Goal: Transaction & Acquisition: Download file/media

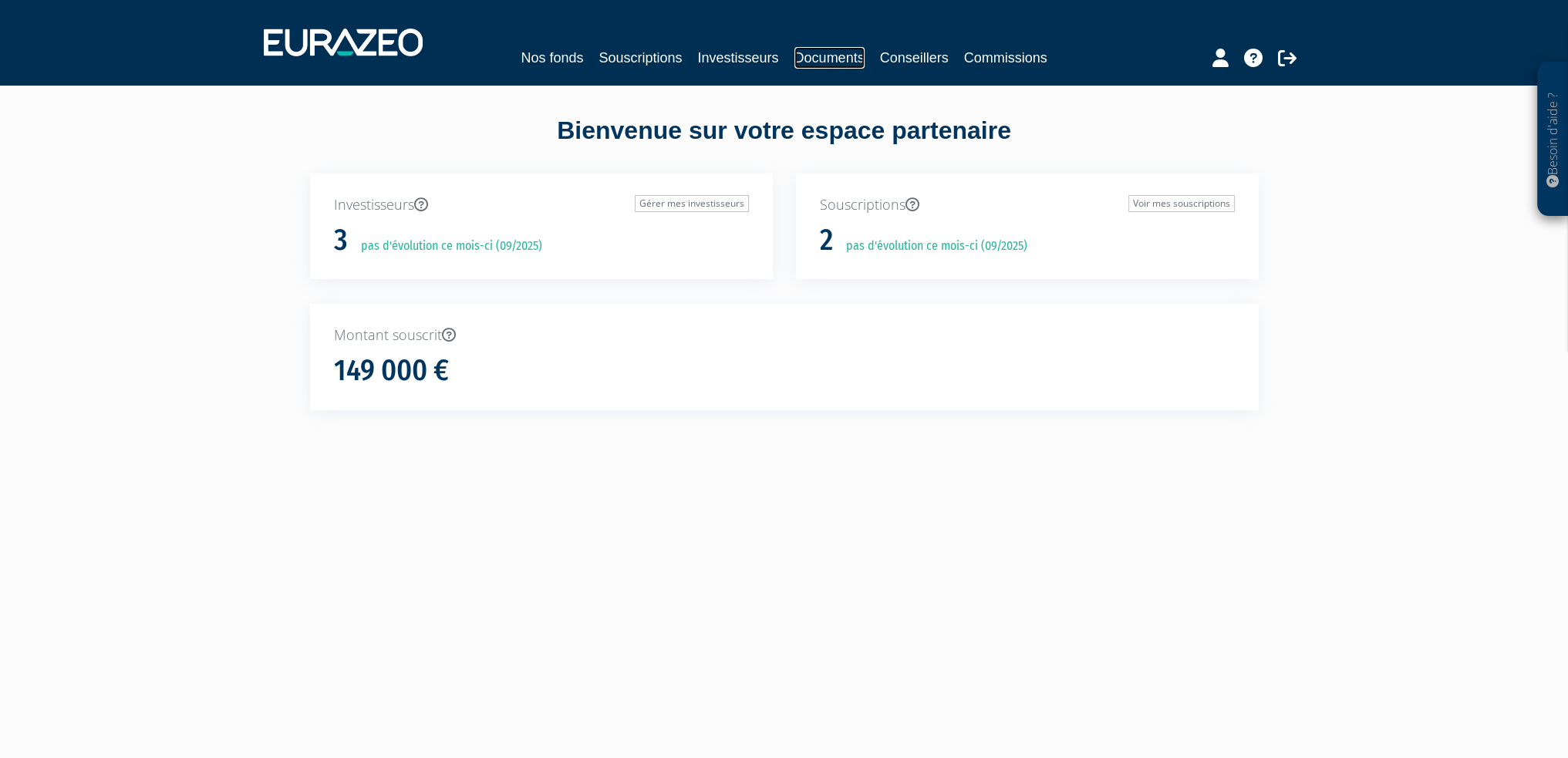
click at [831, 60] on link "Documents" at bounding box center [829, 58] width 71 height 22
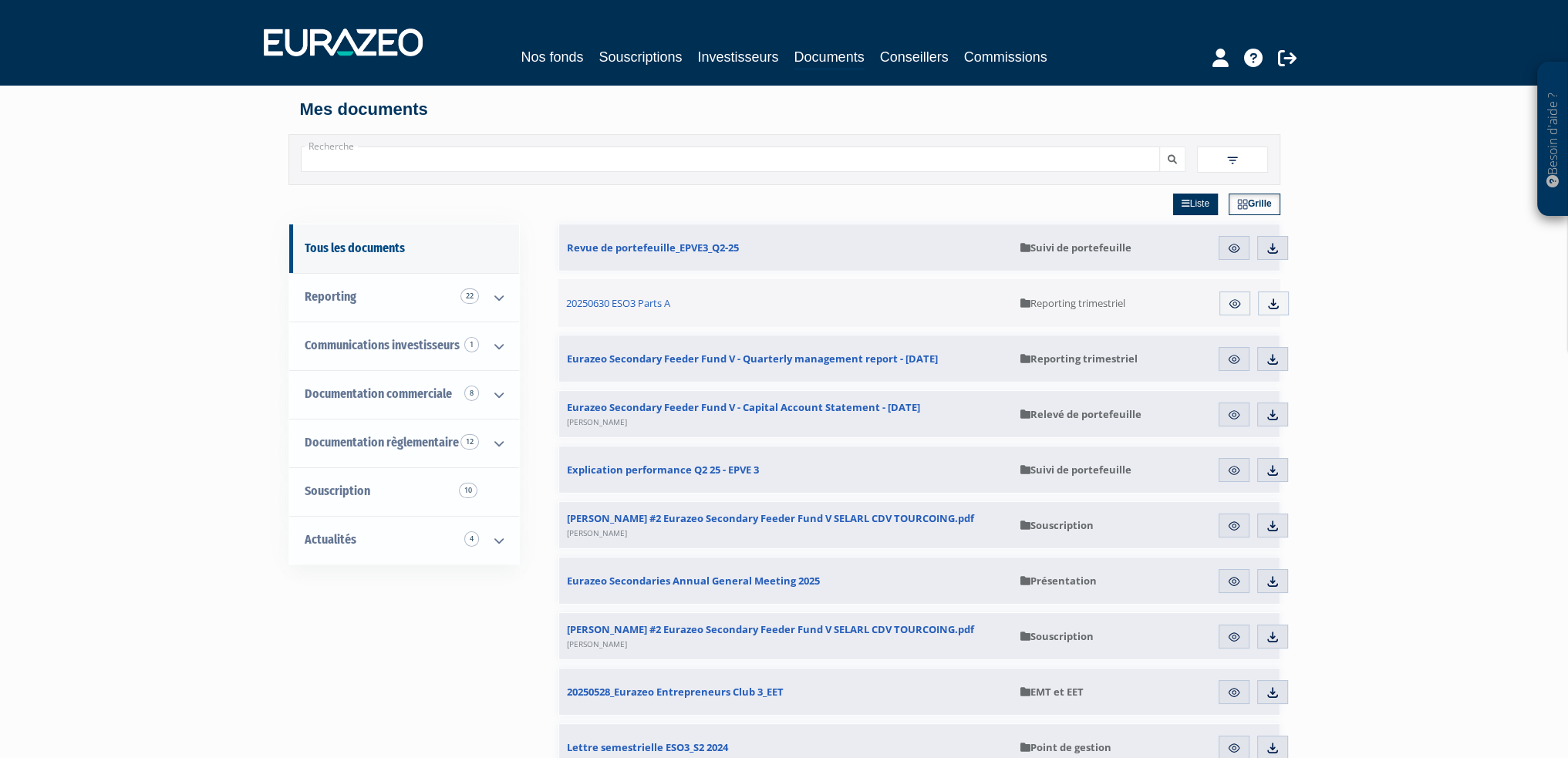
click at [363, 162] on input "Recherche" at bounding box center [730, 159] width 860 height 26
type input "principal"
click at [1159, 147] on button "submit" at bounding box center [1172, 159] width 27 height 26
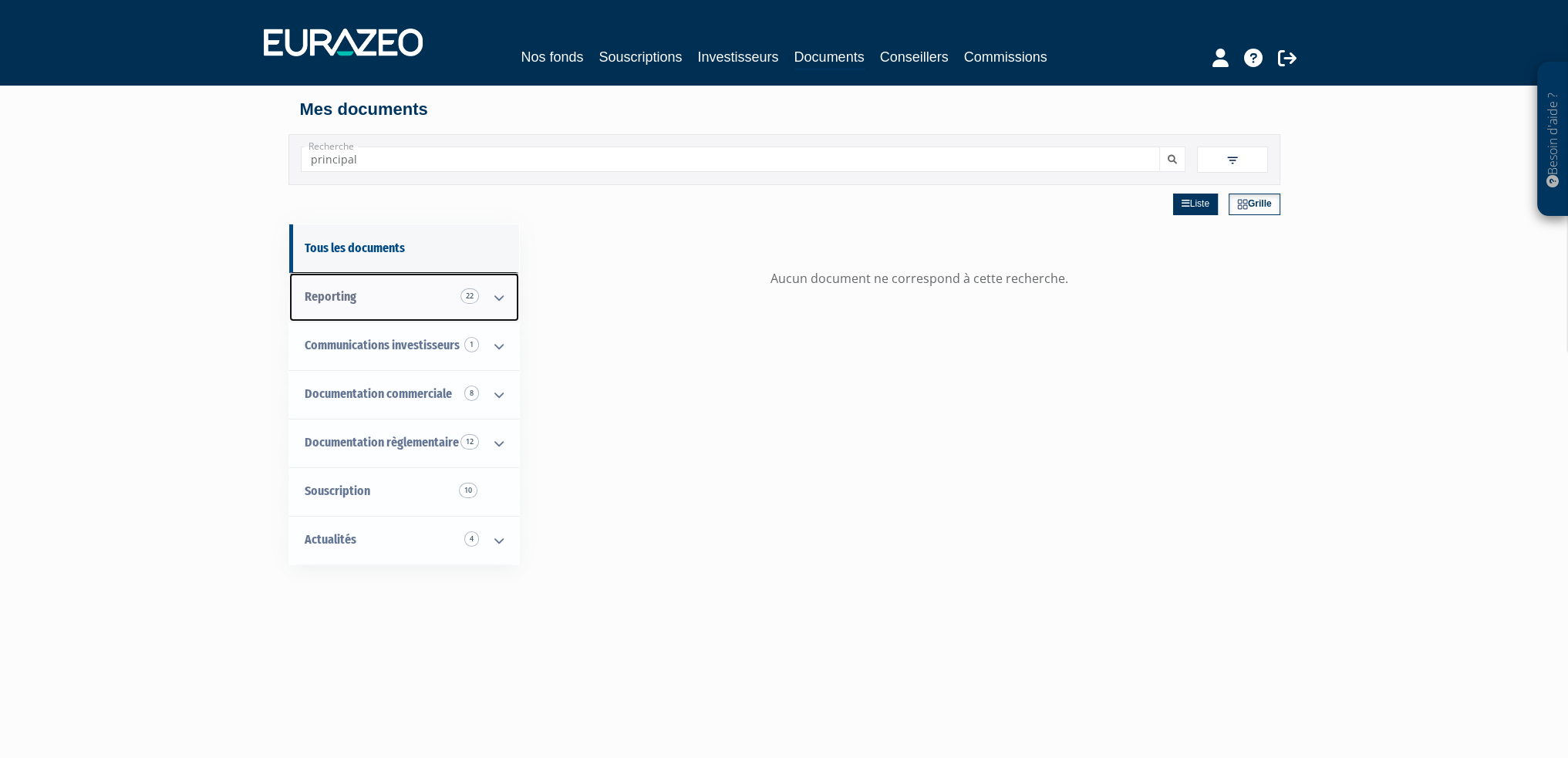
click at [498, 301] on icon at bounding box center [499, 298] width 40 height 48
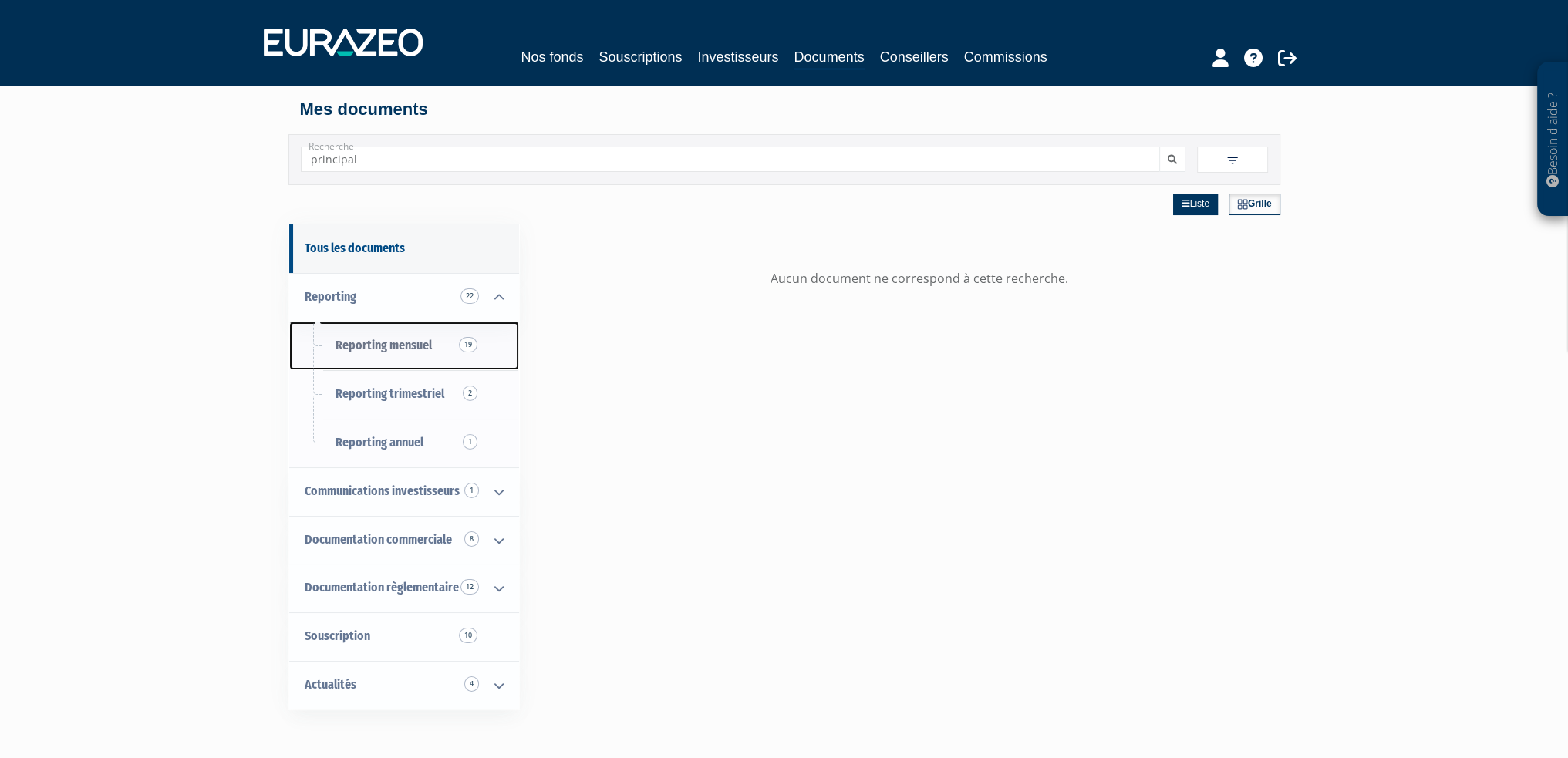
click at [417, 346] on span "Reporting mensuel 19" at bounding box center [383, 346] width 96 height 15
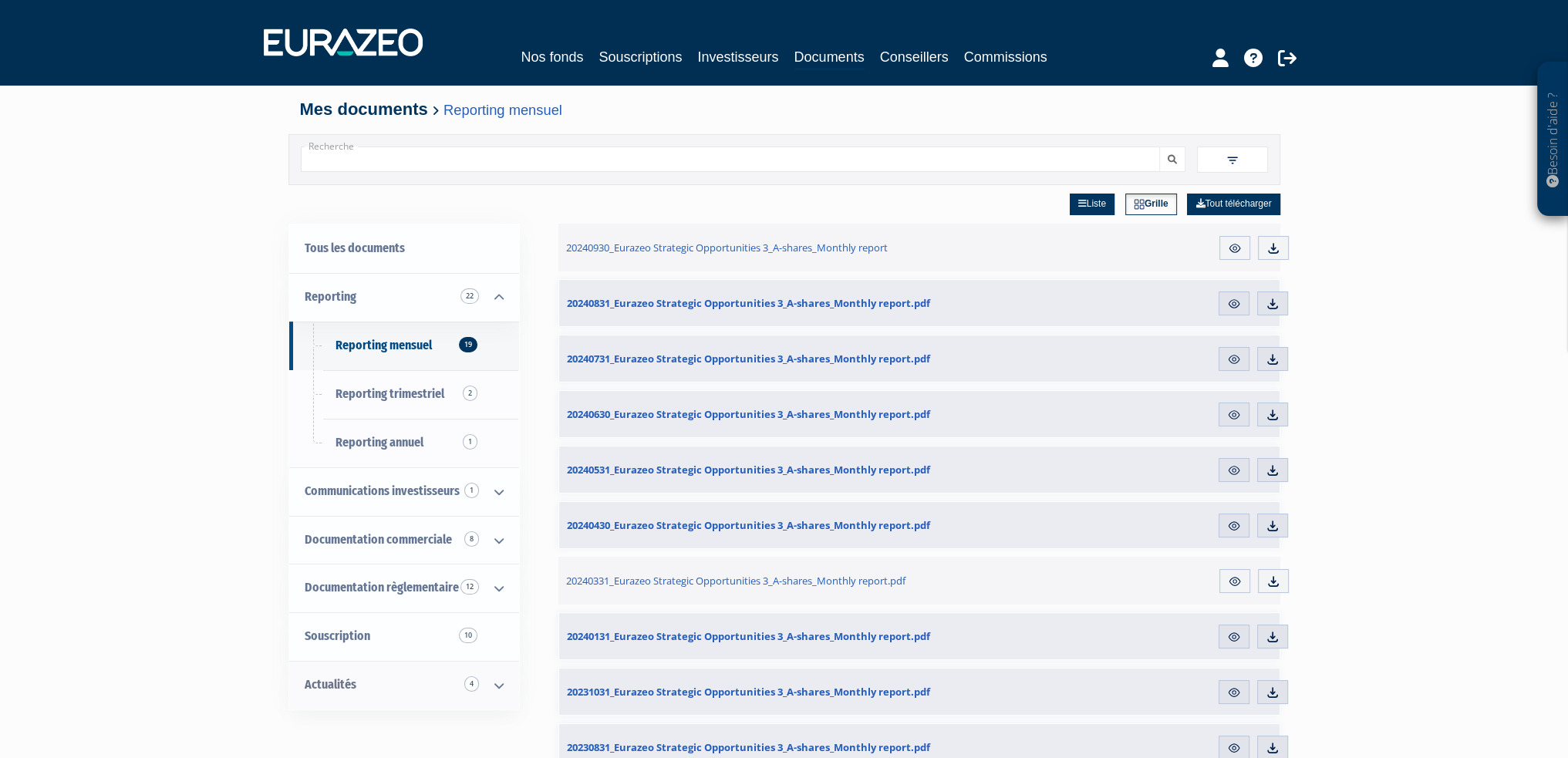
drag, startPoint x: 450, startPoint y: 553, endPoint x: 415, endPoint y: 358, distance: 198.1
click at [1269, 302] on img at bounding box center [1272, 303] width 14 height 14
click at [420, 401] on span "Reporting trimestriel 2" at bounding box center [389, 394] width 109 height 15
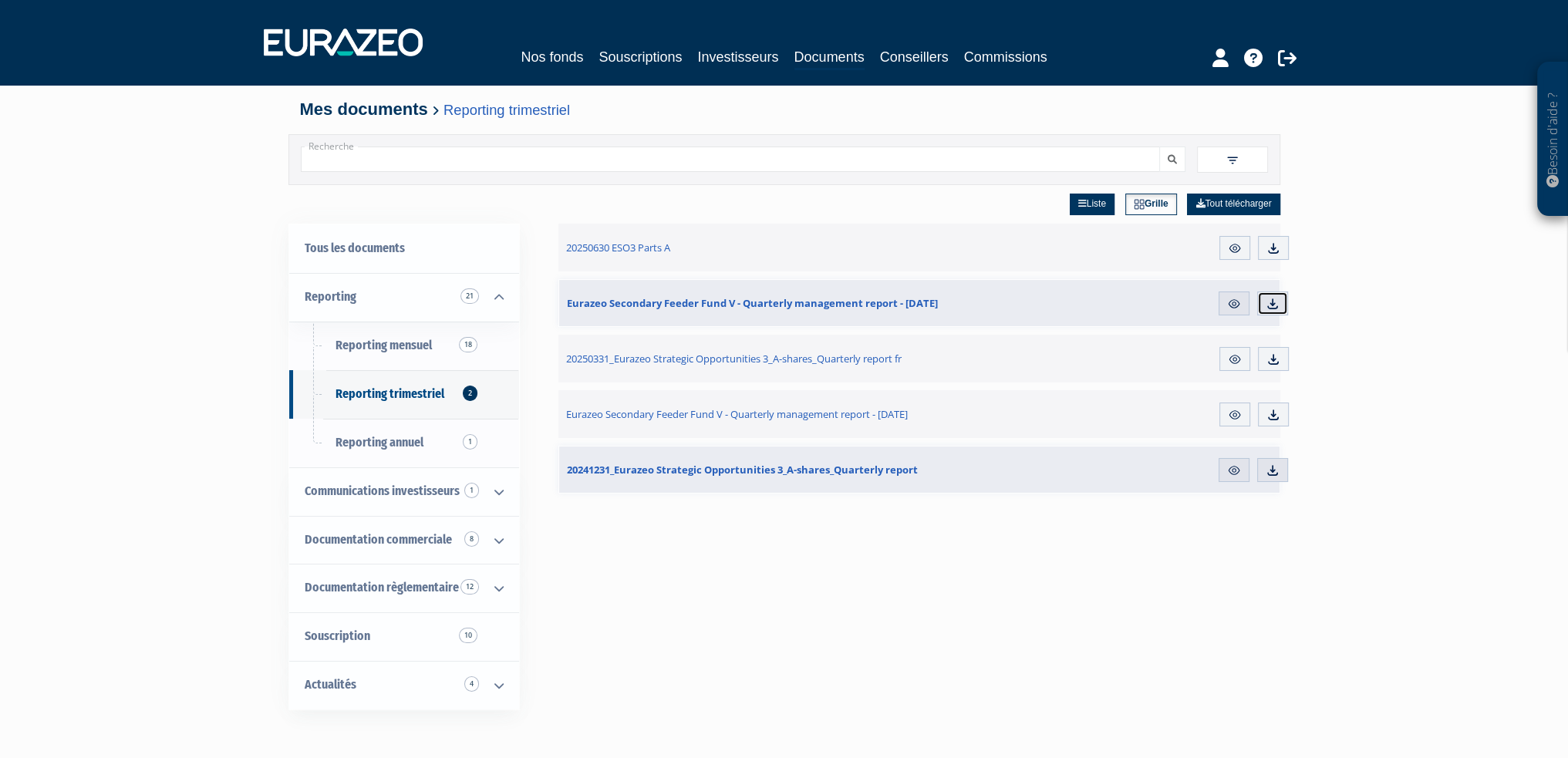
click at [1271, 306] on img at bounding box center [1272, 303] width 14 height 14
click at [502, 536] on icon at bounding box center [499, 541] width 40 height 48
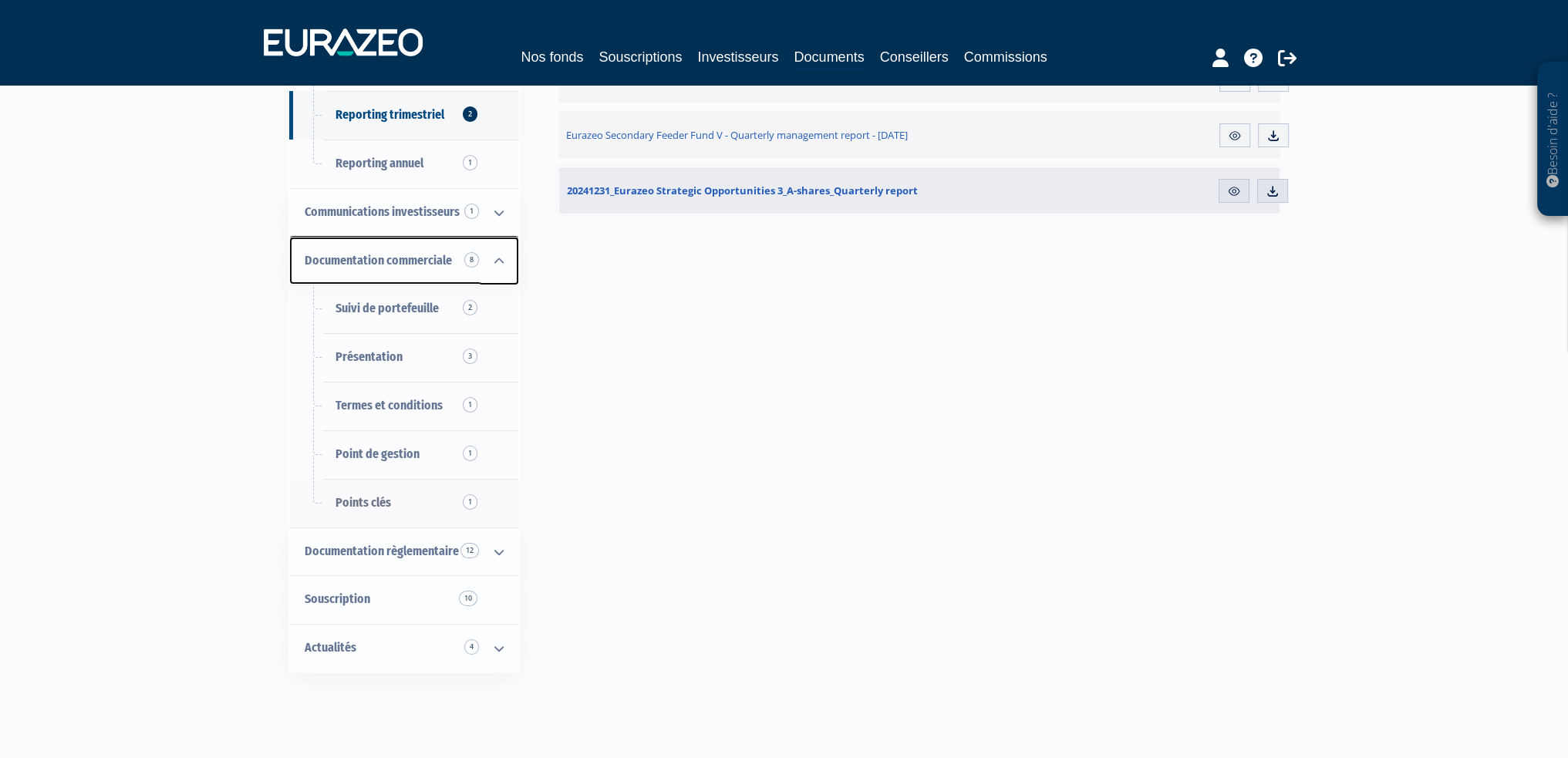
scroll to position [309, 0]
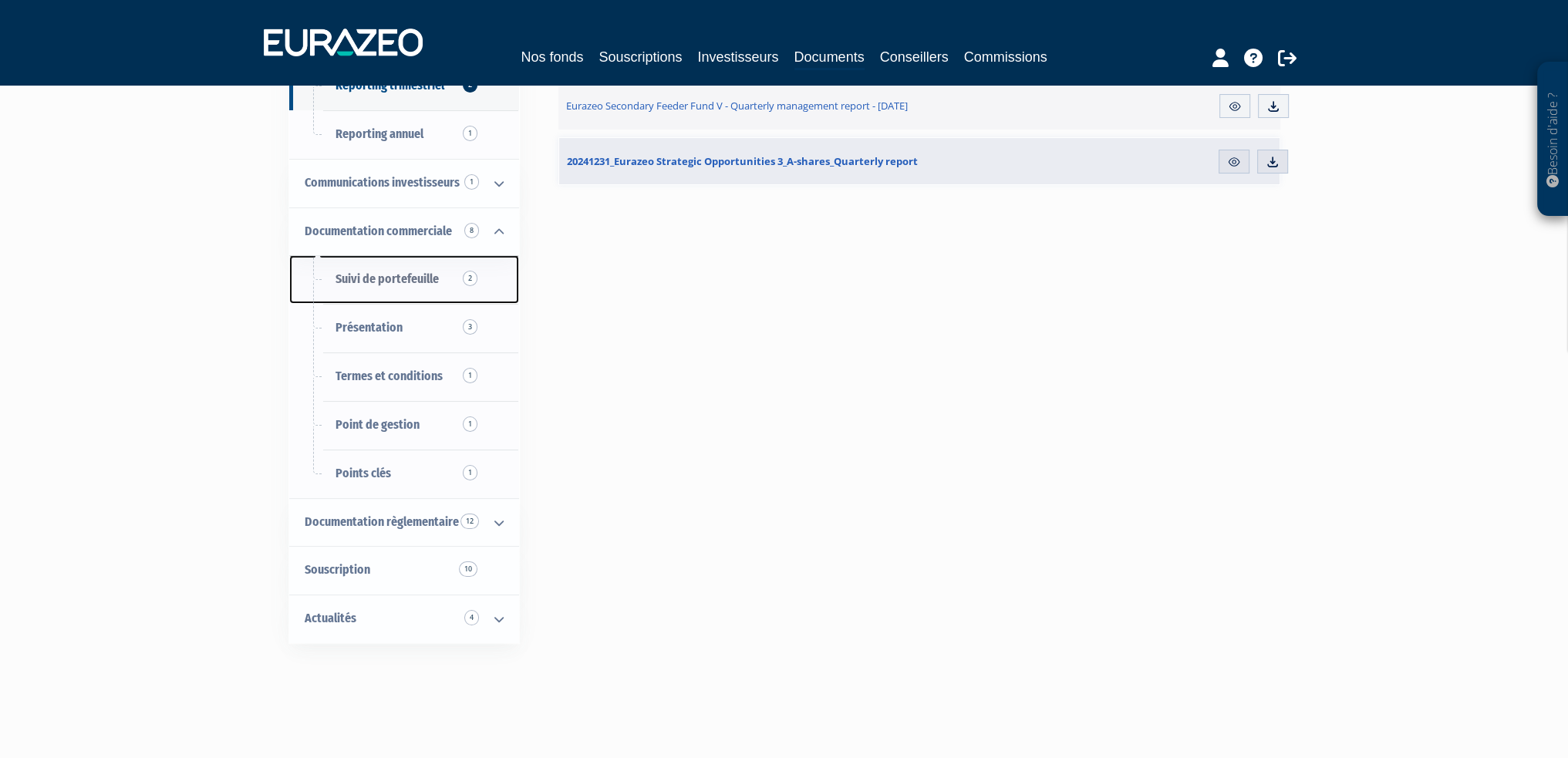
click at [434, 272] on span "Suivi de portefeuille 2" at bounding box center [387, 279] width 104 height 15
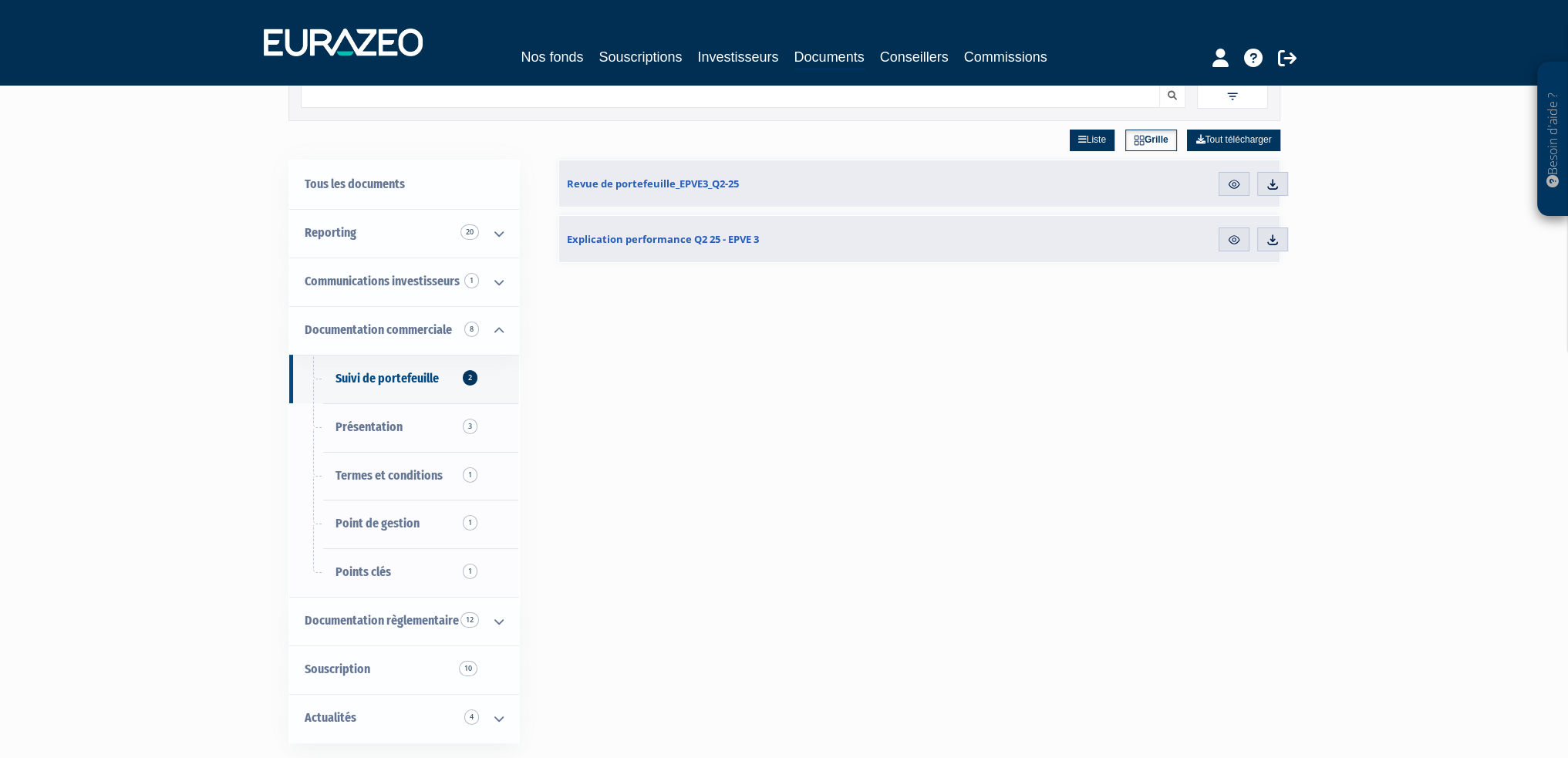
scroll to position [154, 0]
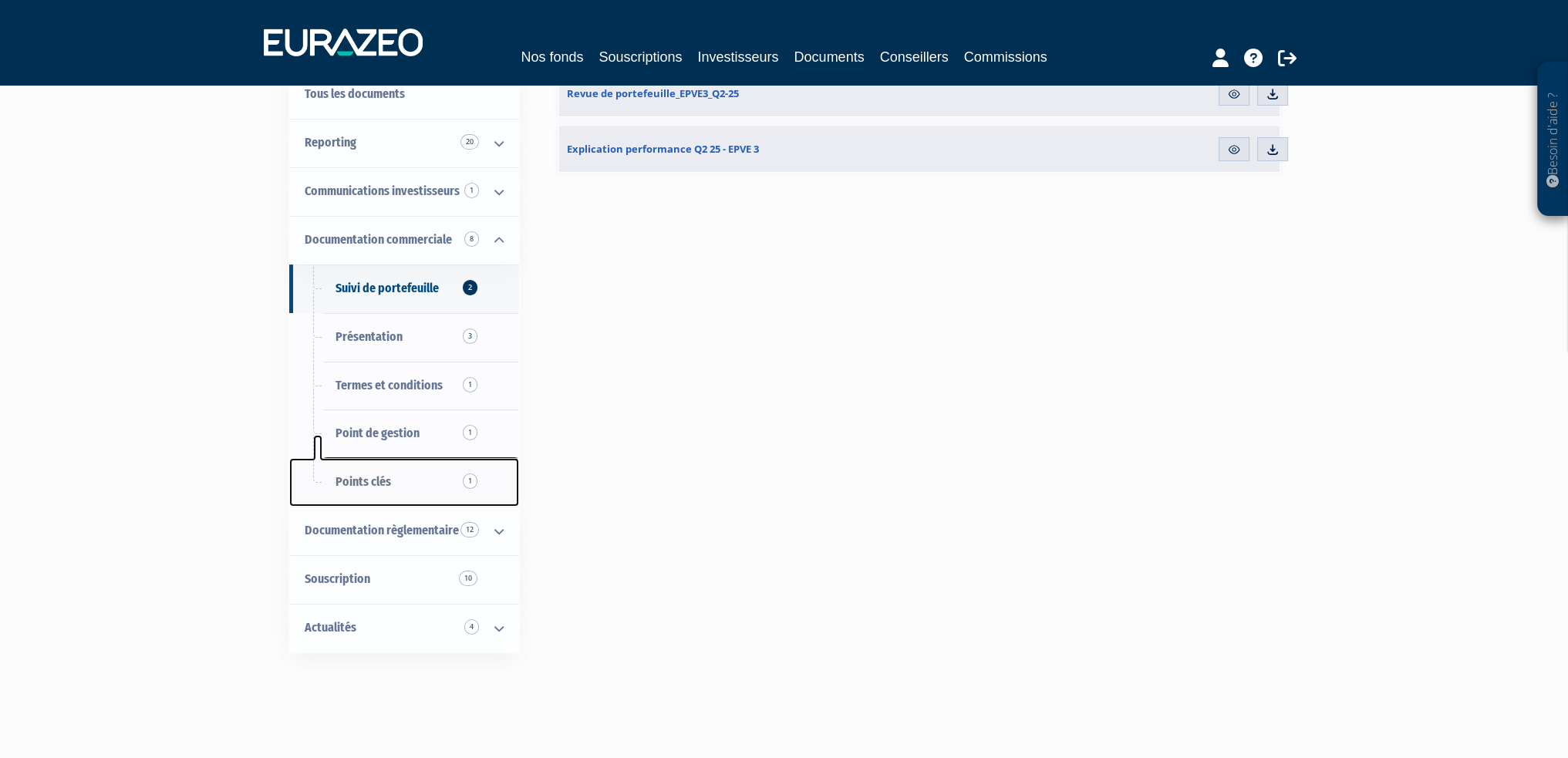
click at [397, 485] on link "Points clés 1" at bounding box center [404, 482] width 230 height 49
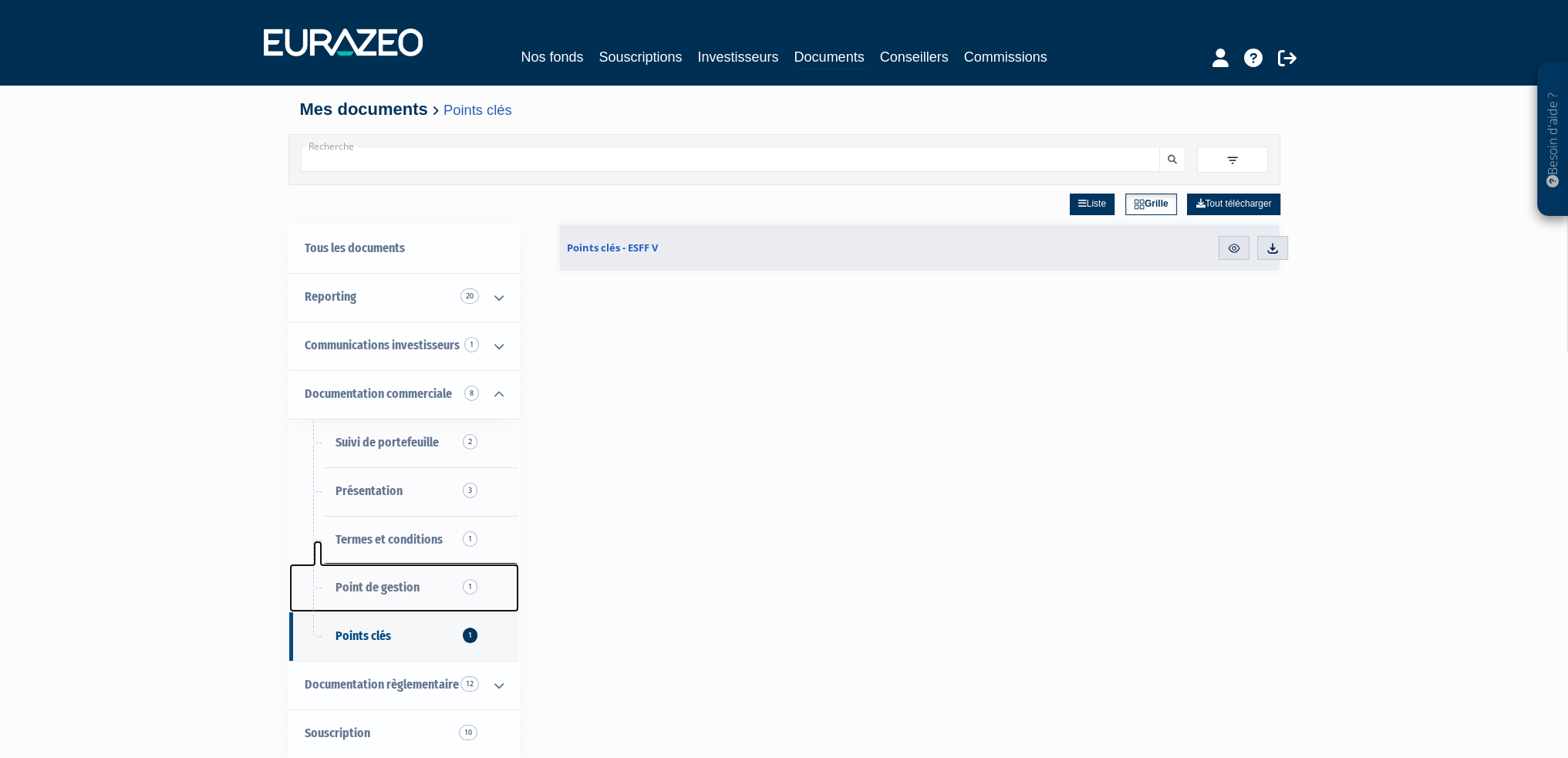
click at [386, 592] on span "Point de gestion 1" at bounding box center [378, 588] width 84 height 15
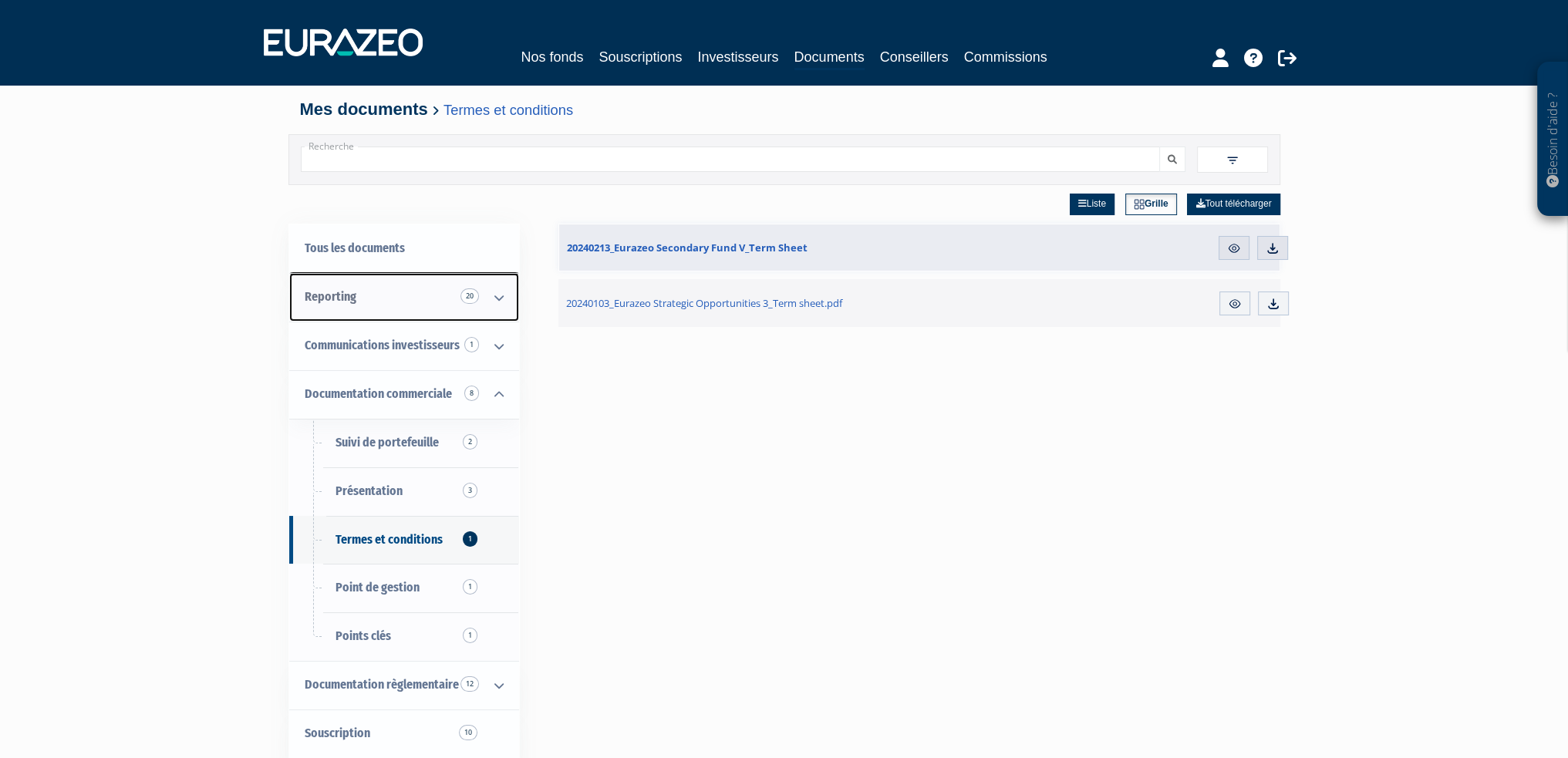
click at [502, 307] on icon at bounding box center [499, 298] width 40 height 48
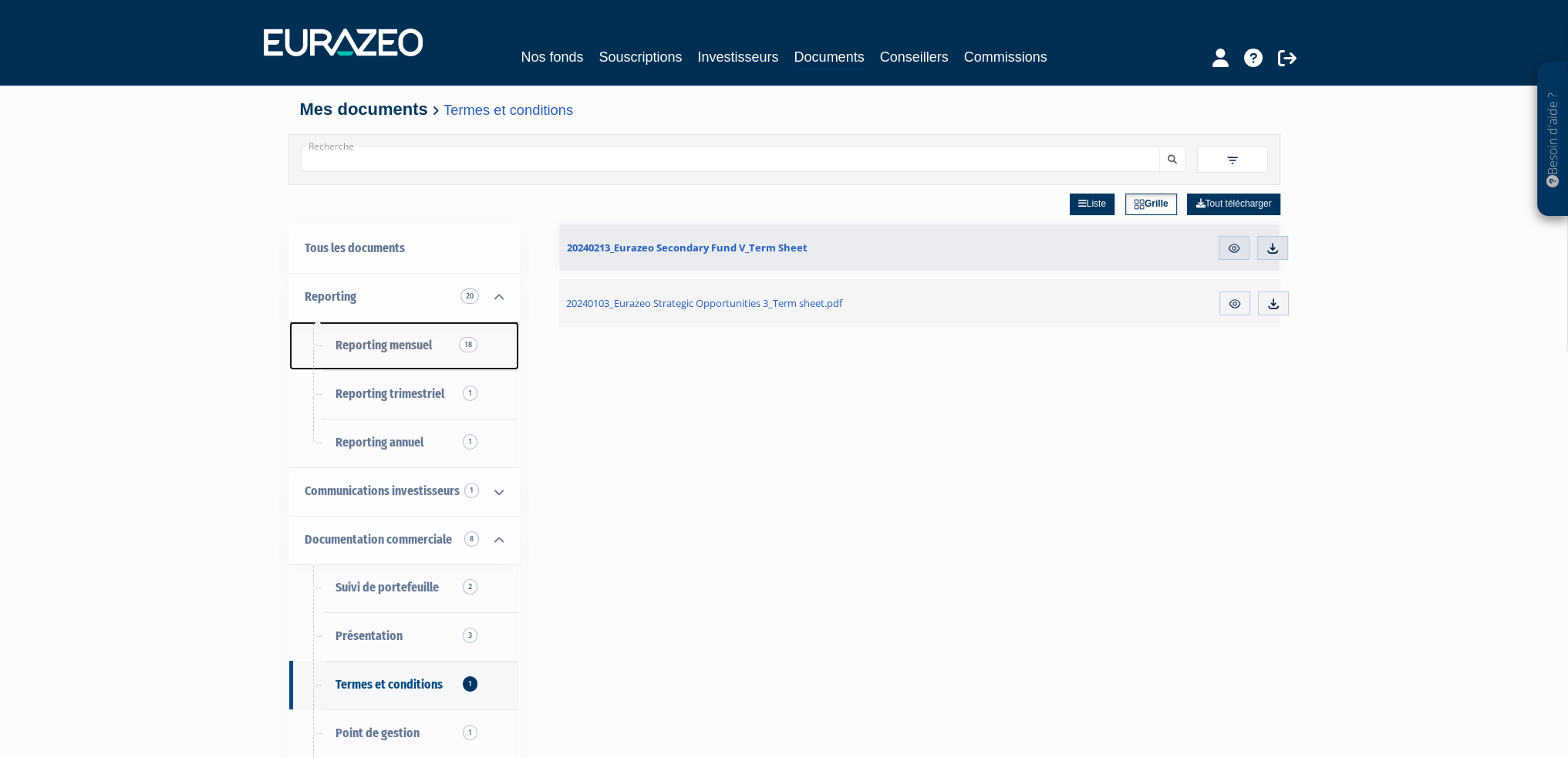
click at [417, 346] on span "Reporting mensuel 18" at bounding box center [383, 346] width 96 height 15
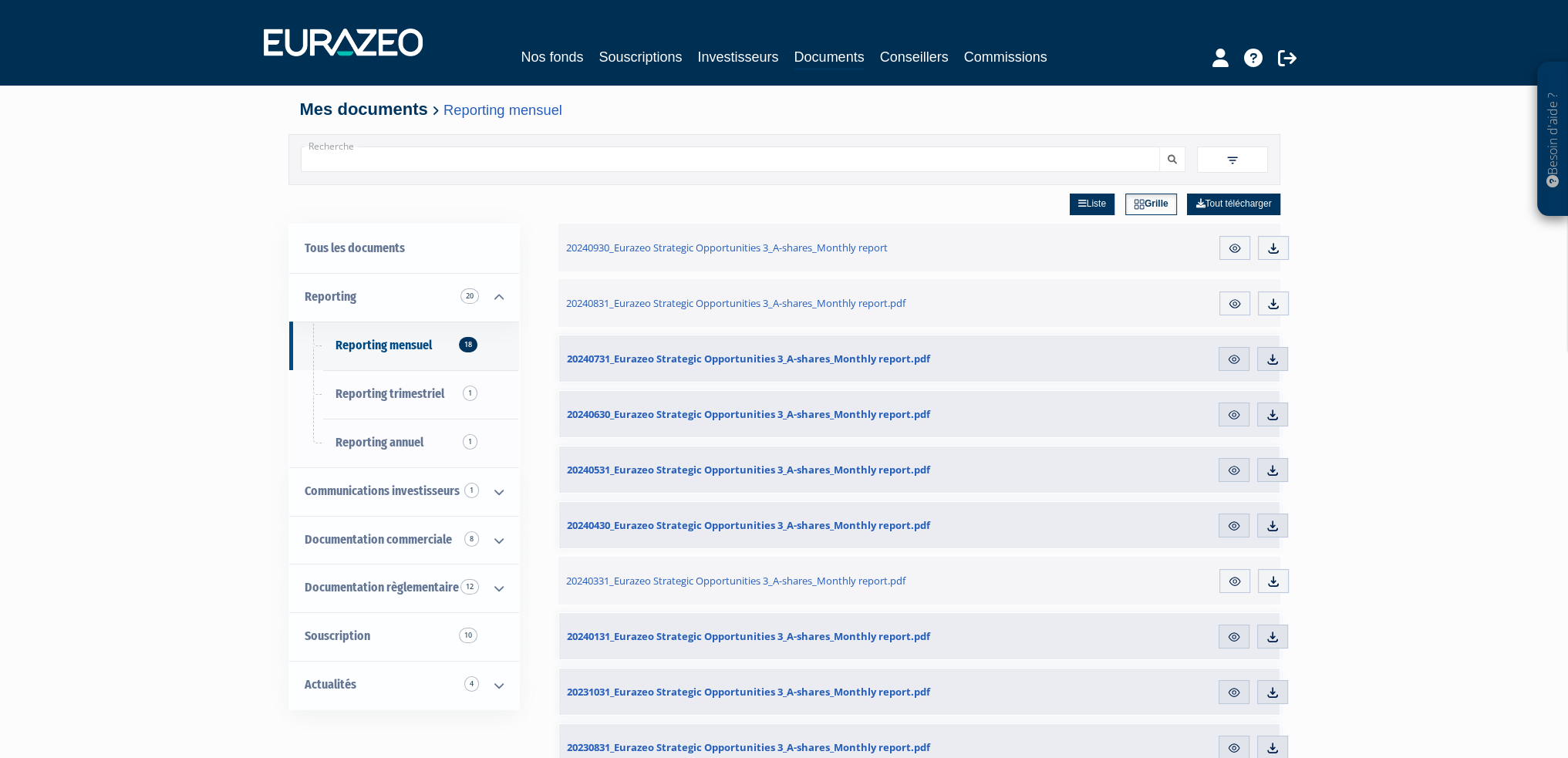
drag, startPoint x: 466, startPoint y: 588, endPoint x: 431, endPoint y: 401, distance: 190.2
click at [404, 397] on span "Reporting trimestriel 1" at bounding box center [389, 394] width 109 height 15
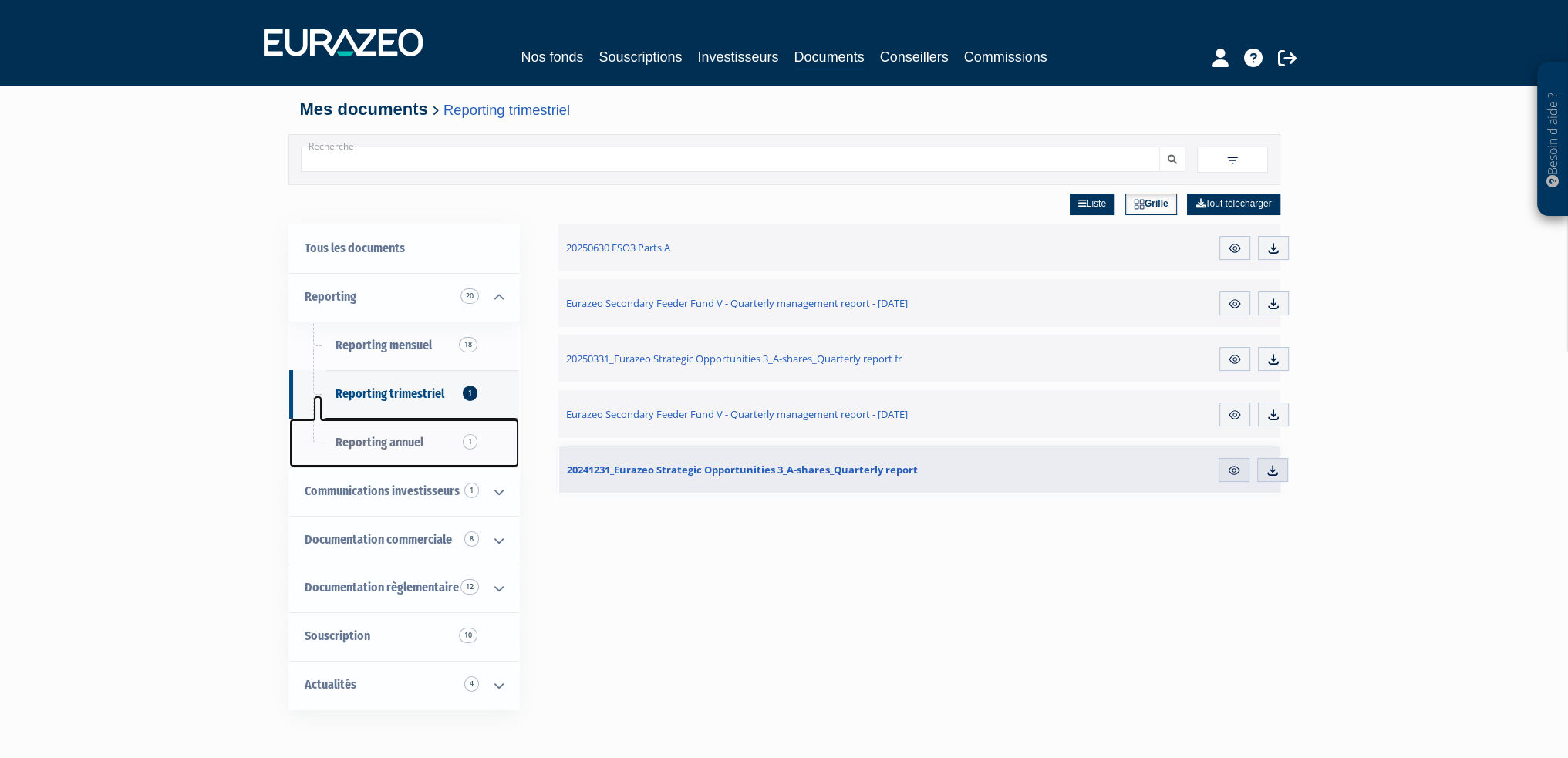
click at [404, 446] on span "Reporting annuel 1" at bounding box center [379, 443] width 88 height 15
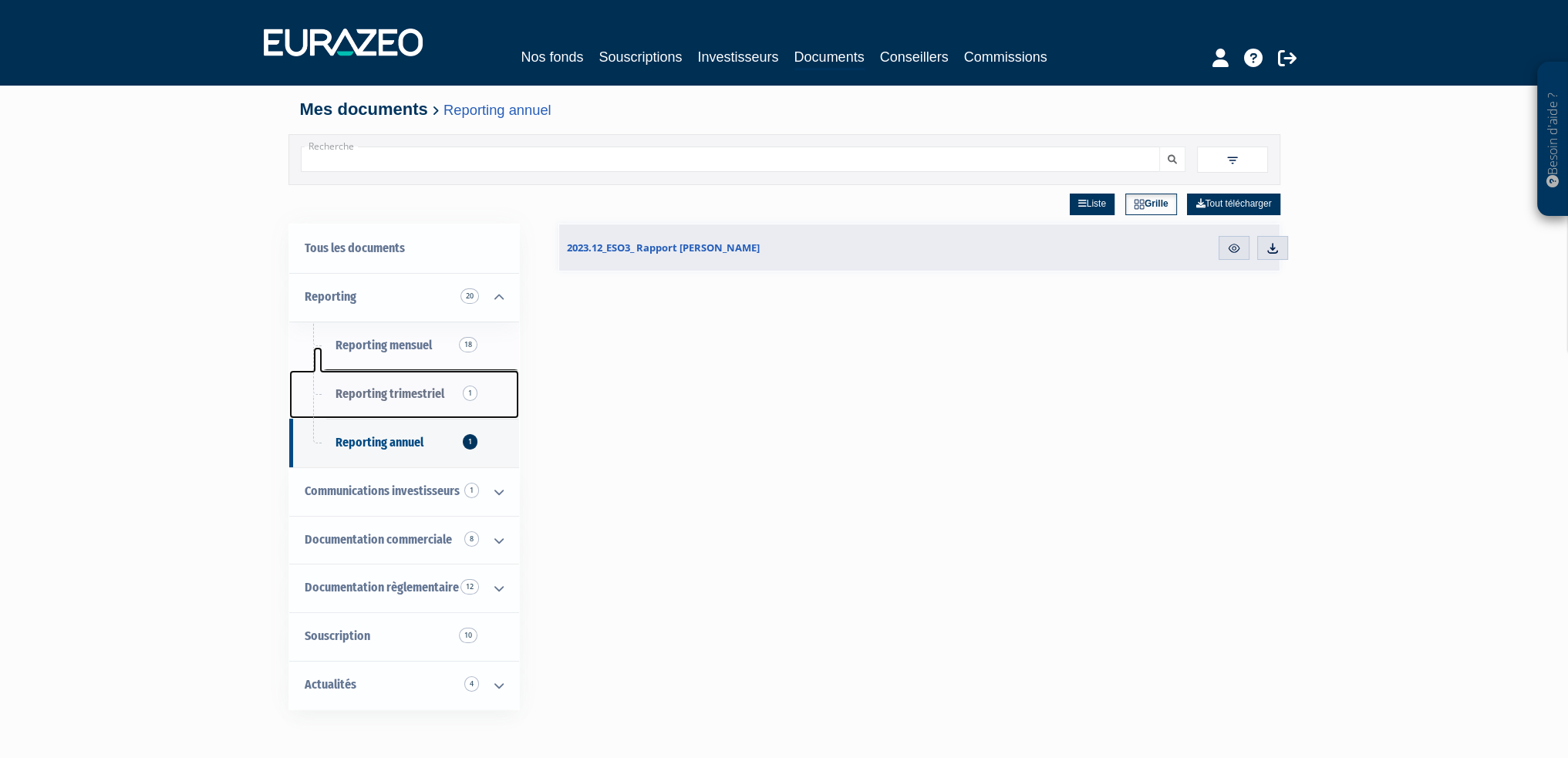
click at [411, 400] on span "Reporting trimestriel 1" at bounding box center [389, 394] width 109 height 15
